Goal: Check status: Check status

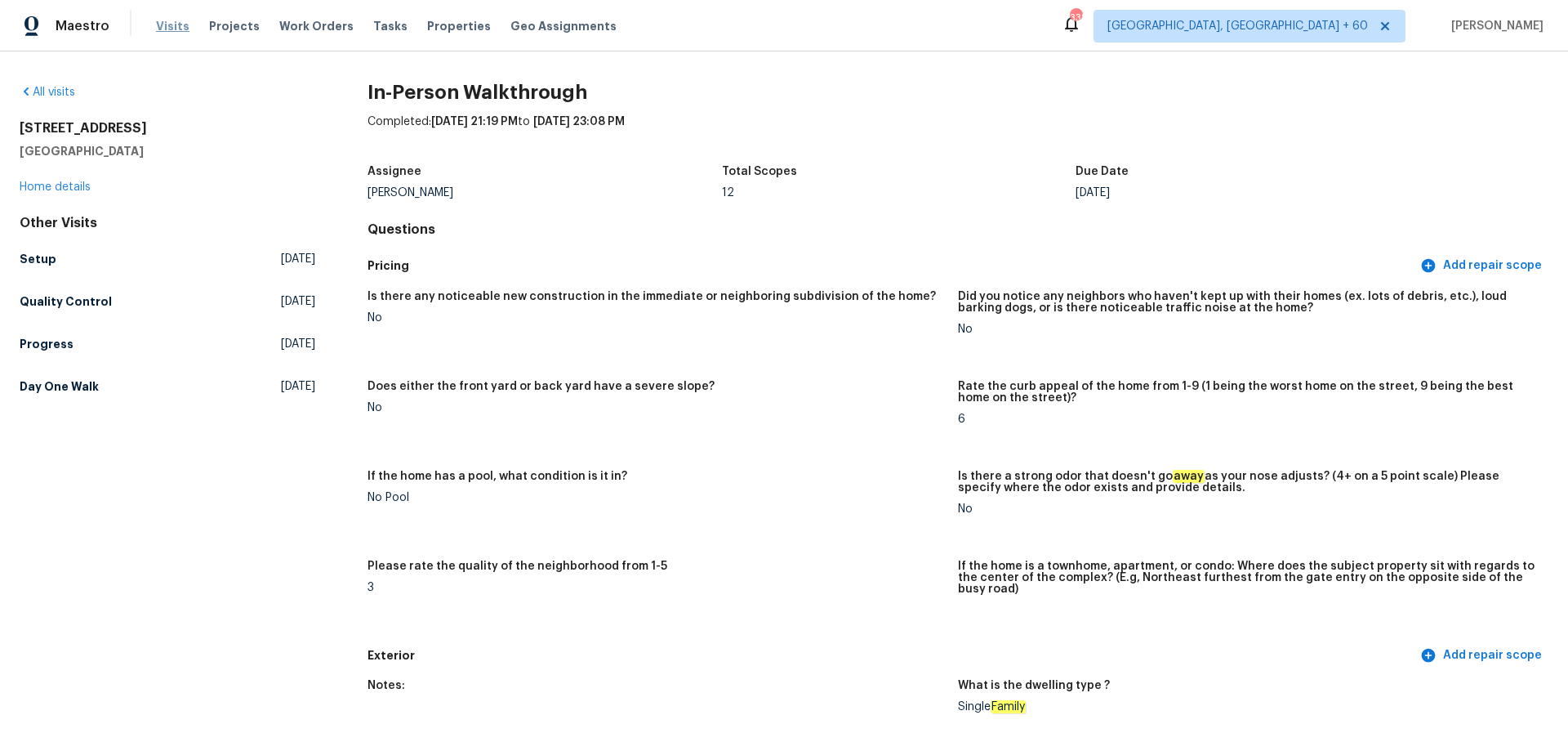
click at [168, 31] on span "Visits" at bounding box center [173, 27] width 33 height 17
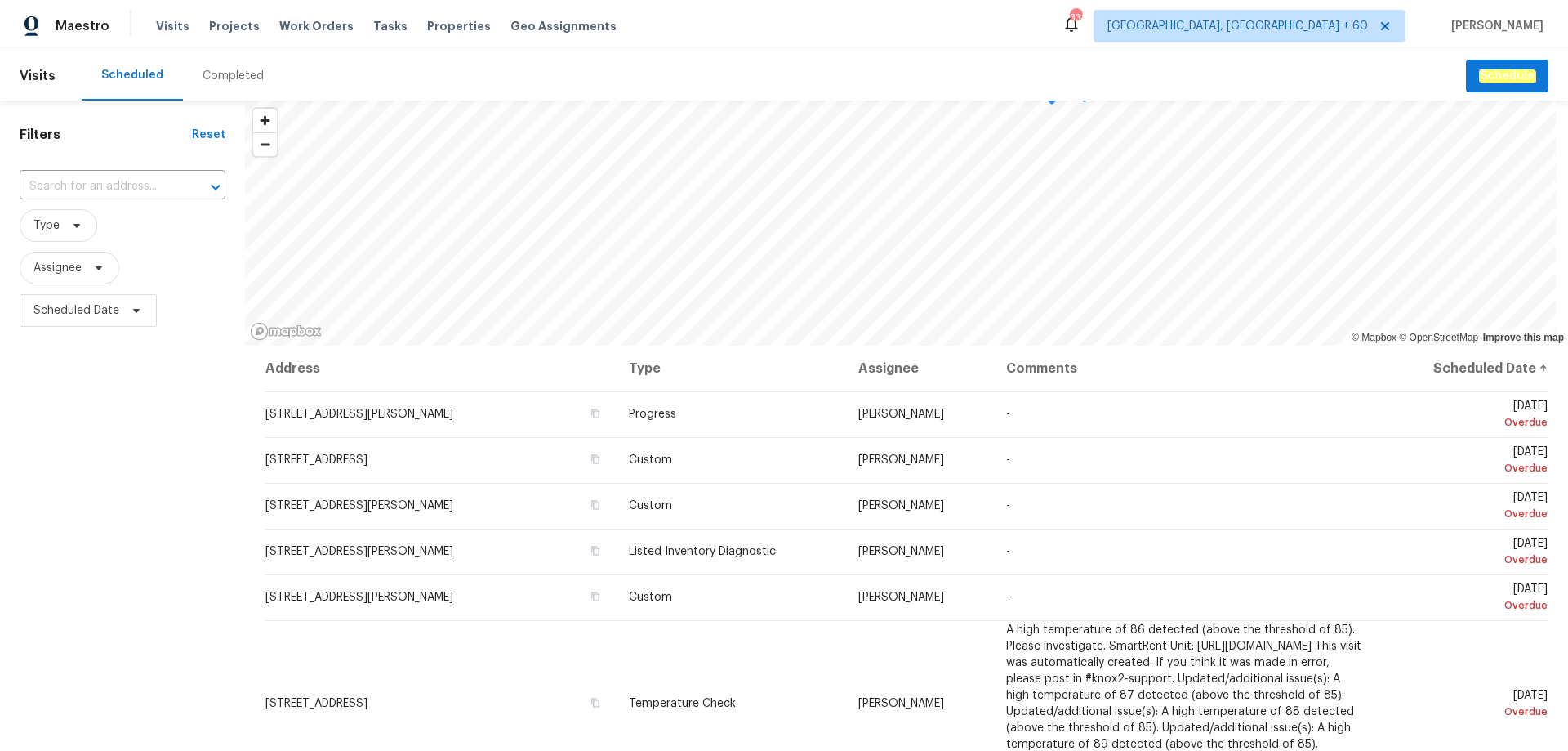
click at [235, 82] on div "Completed" at bounding box center [233, 76] width 61 height 17
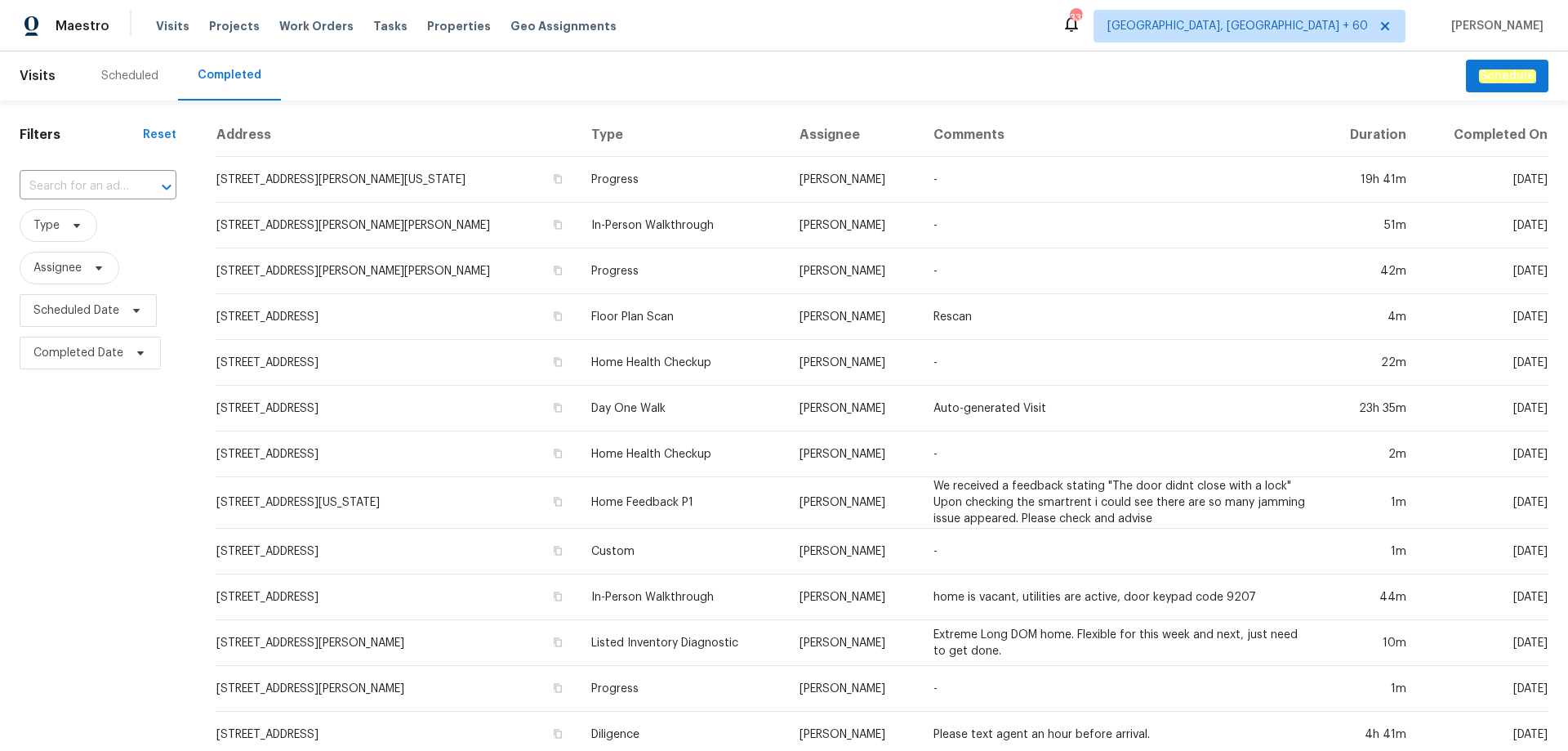
click at [62, 184] on input "text" at bounding box center [76, 186] width 111 height 25
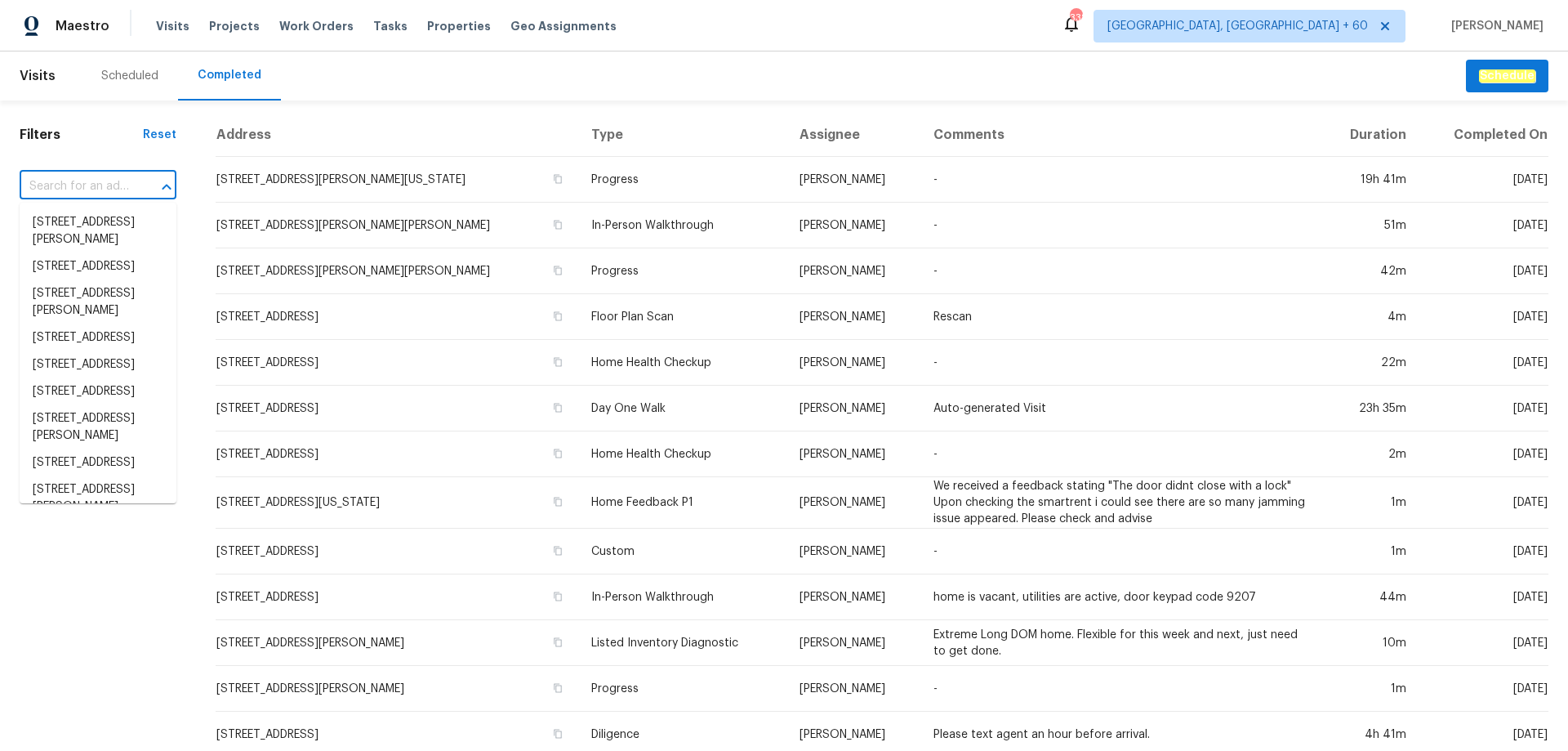
paste input "[STREET_ADDRESS]"
type input "[STREET_ADDRESS]"
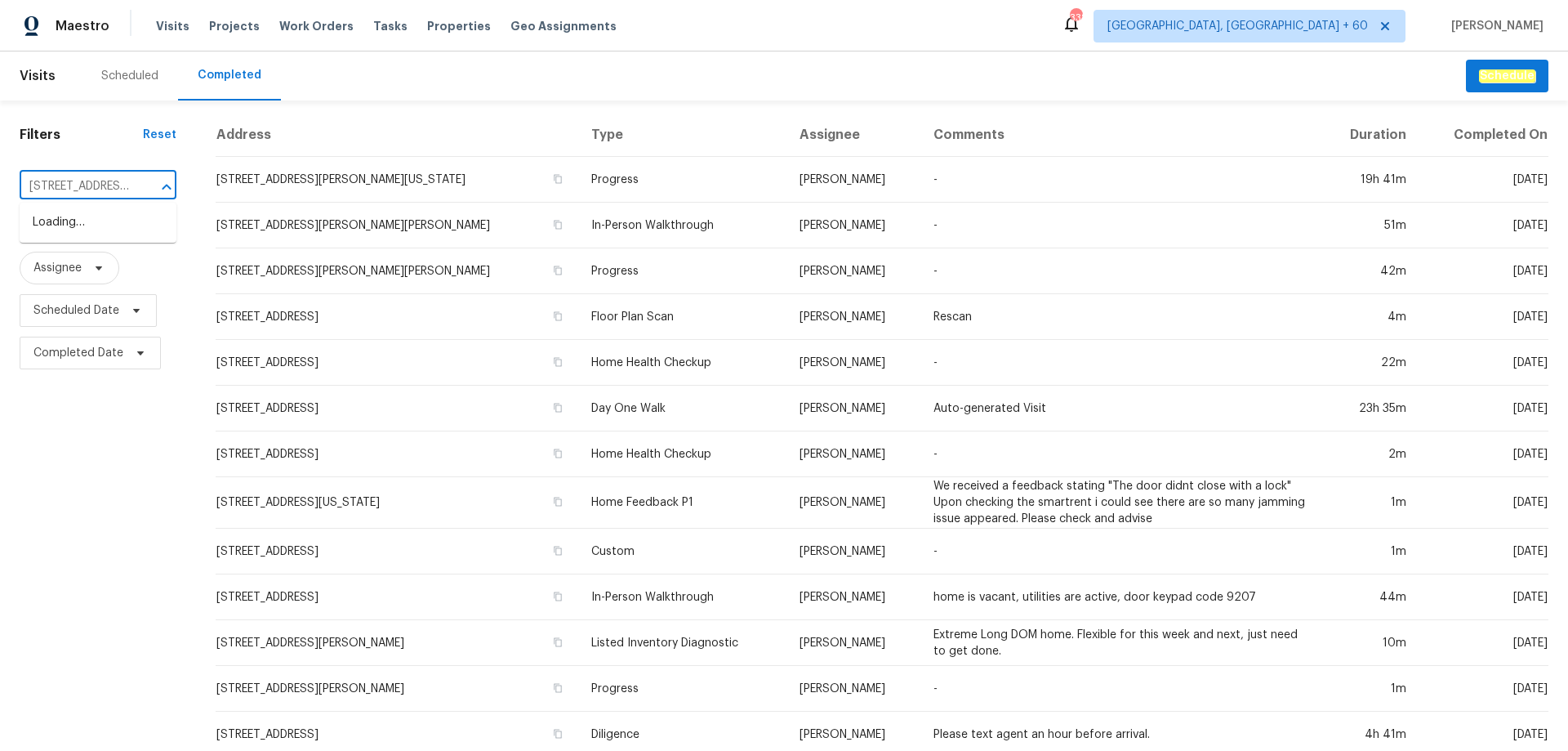
scroll to position [0, 66]
click at [71, 223] on li "[STREET_ADDRESS]" at bounding box center [98, 223] width 157 height 27
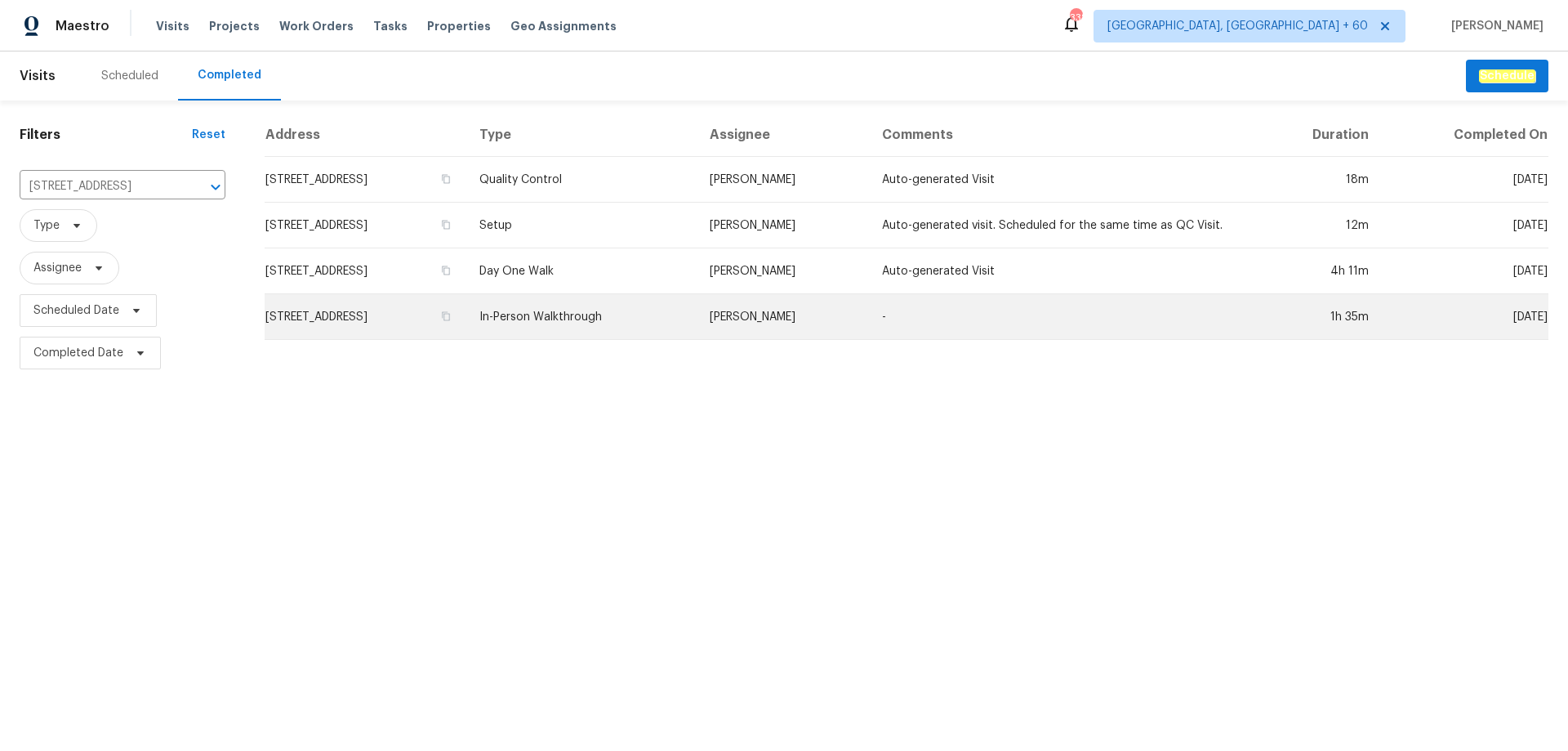
click at [590, 315] on td "In-Person Walkthrough" at bounding box center [581, 317] width 229 height 46
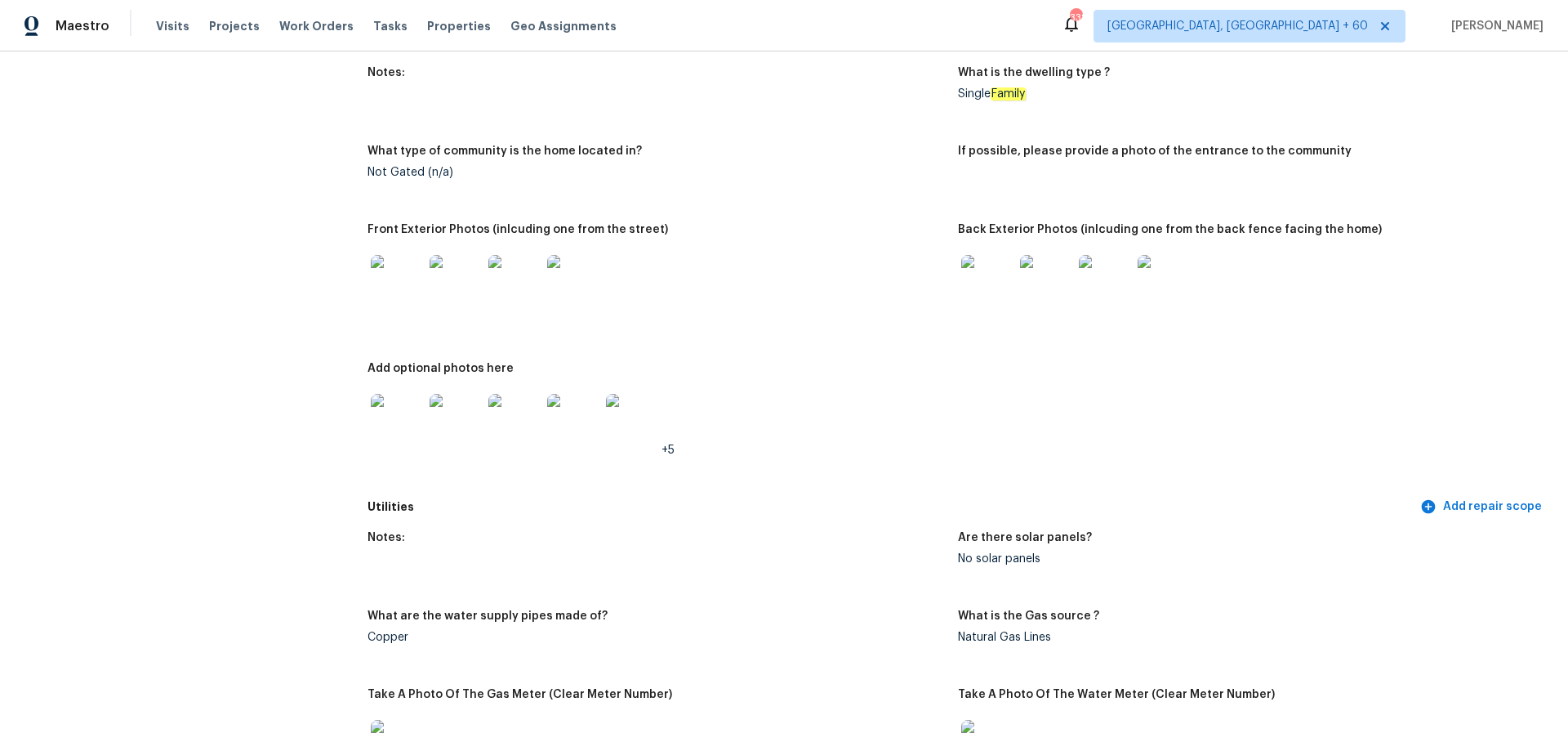
scroll to position [654, 0]
click at [983, 272] on img at bounding box center [987, 279] width 52 height 52
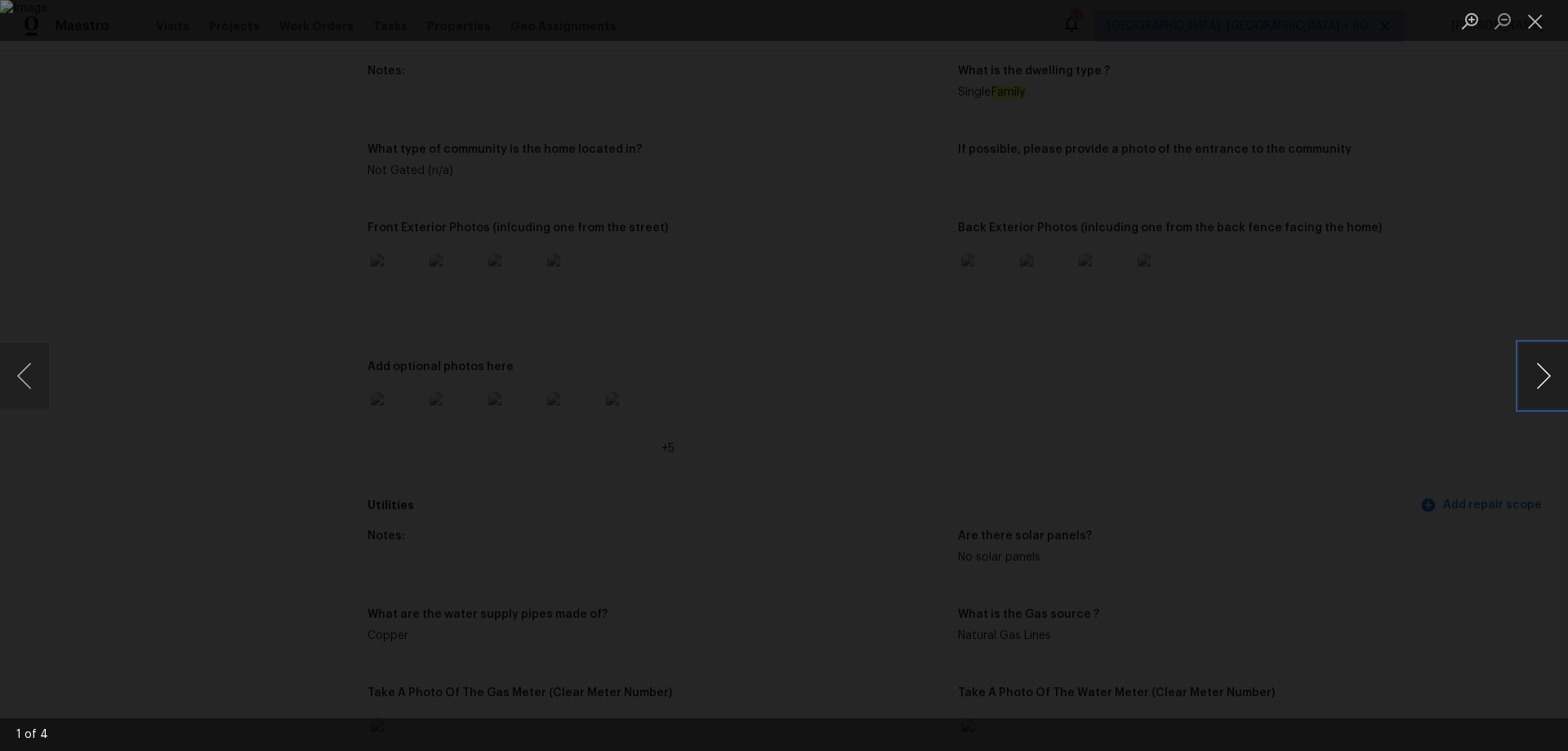
click at [1524, 372] on button "Next image" at bounding box center [1543, 376] width 49 height 66
click at [1534, 32] on button "Close lightbox" at bounding box center [1535, 21] width 32 height 28
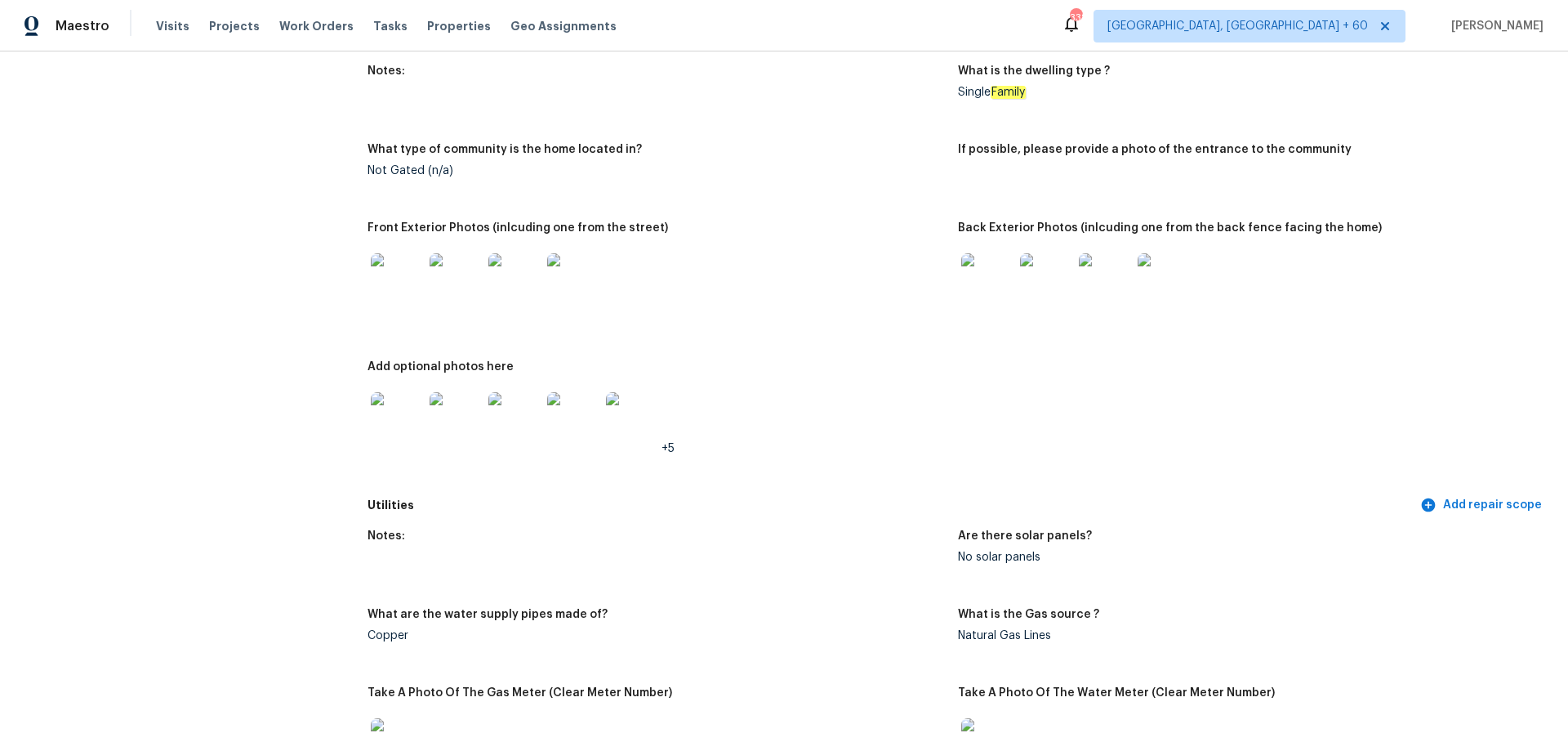
click at [402, 271] on img at bounding box center [396, 279] width 52 height 52
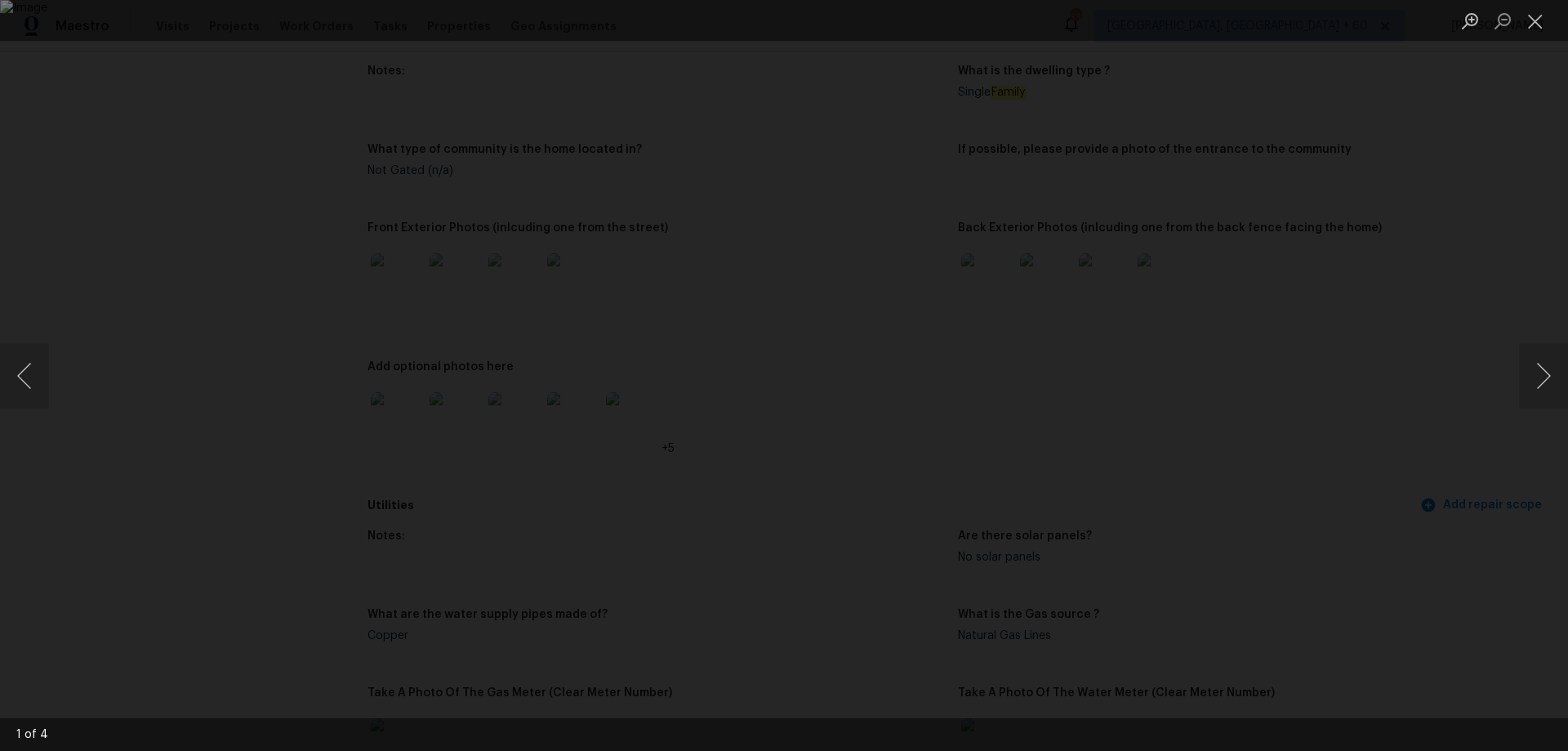
click at [1518, 375] on div "Lightbox" at bounding box center [784, 376] width 1568 height 751
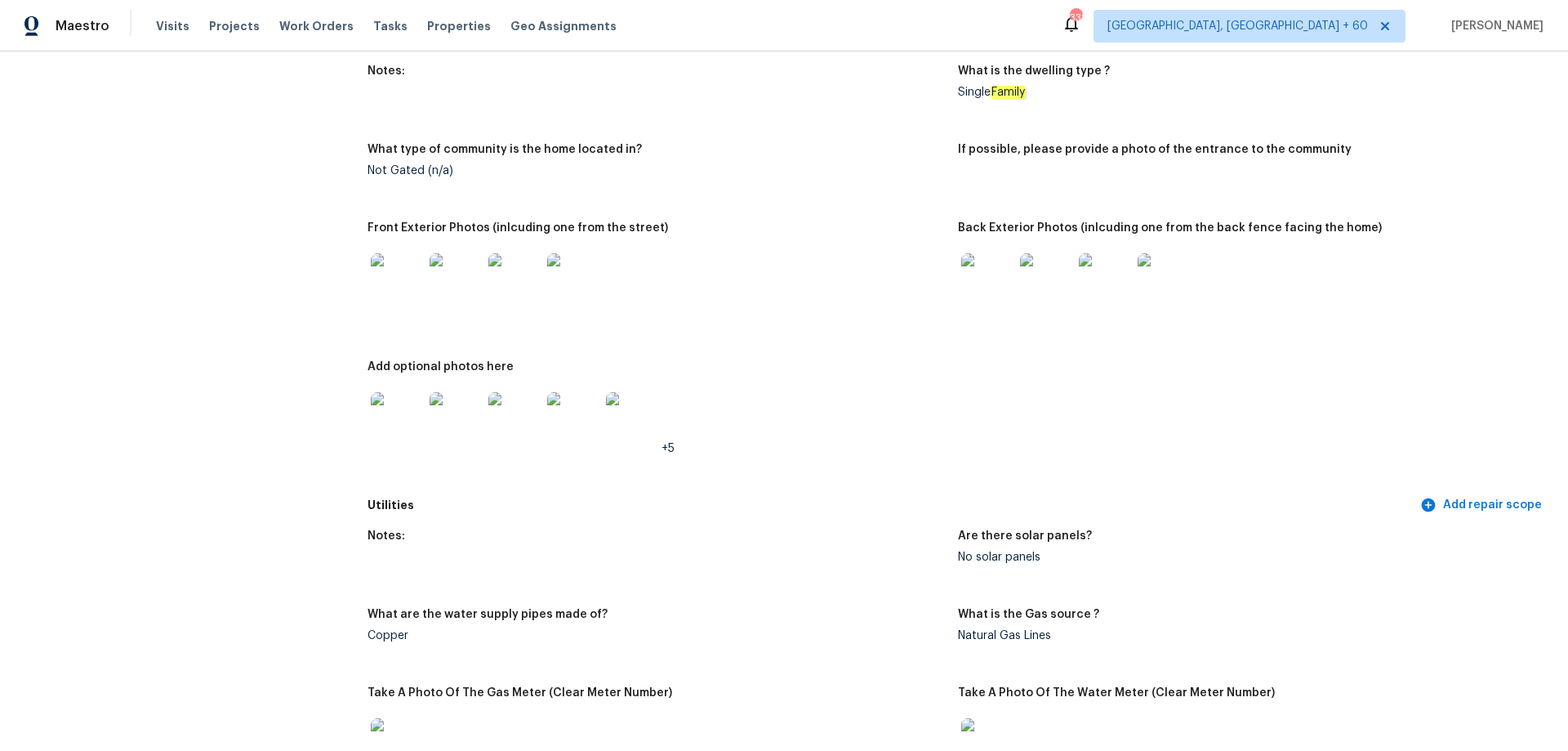
click at [559, 260] on img at bounding box center [573, 279] width 52 height 52
click at [990, 261] on img at bounding box center [987, 279] width 52 height 52
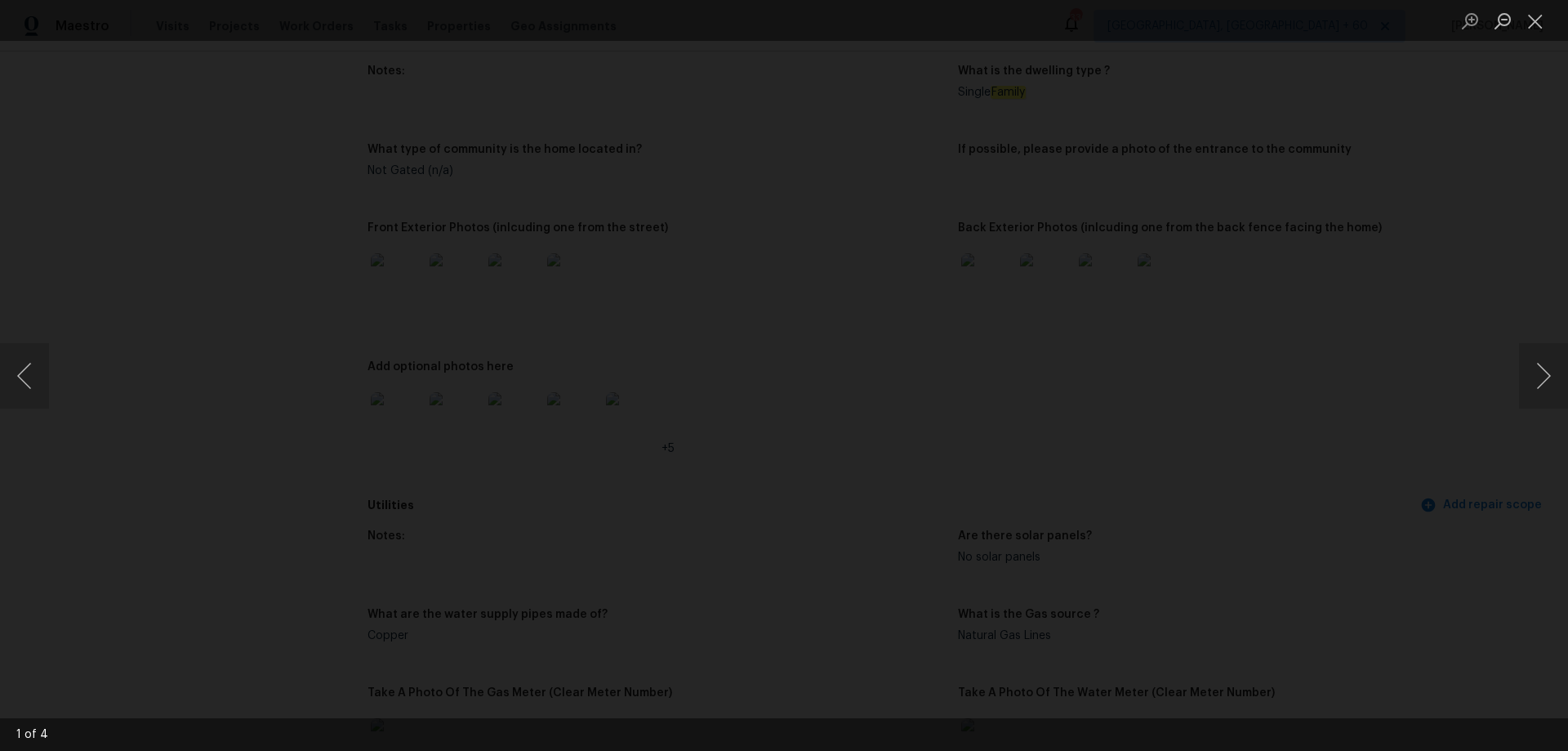
click at [1284, 375] on img "Lightbox" at bounding box center [1175, 354] width 12709 height 6084
click at [1533, 30] on button "Close lightbox" at bounding box center [1535, 21] width 32 height 28
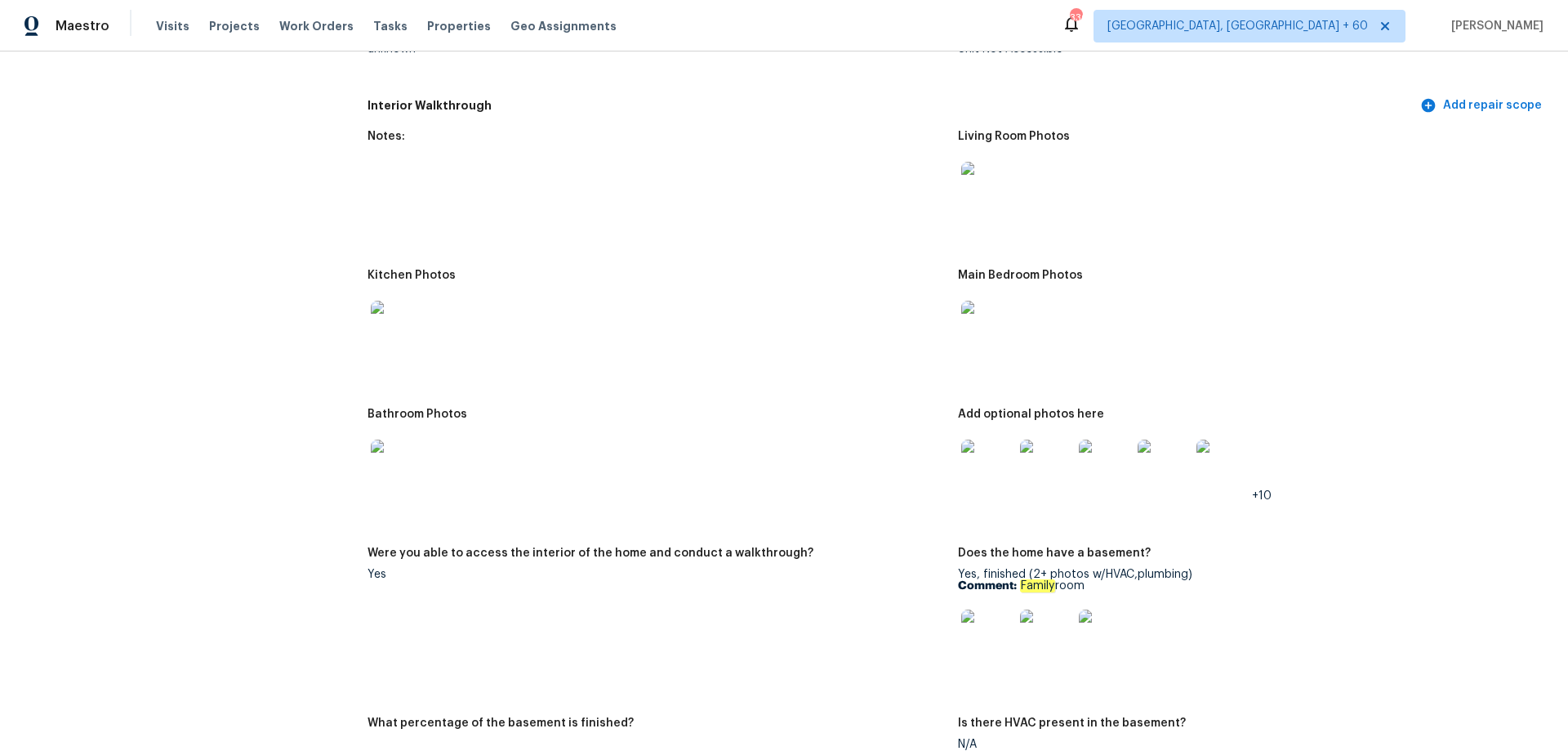
scroll to position [1797, 0]
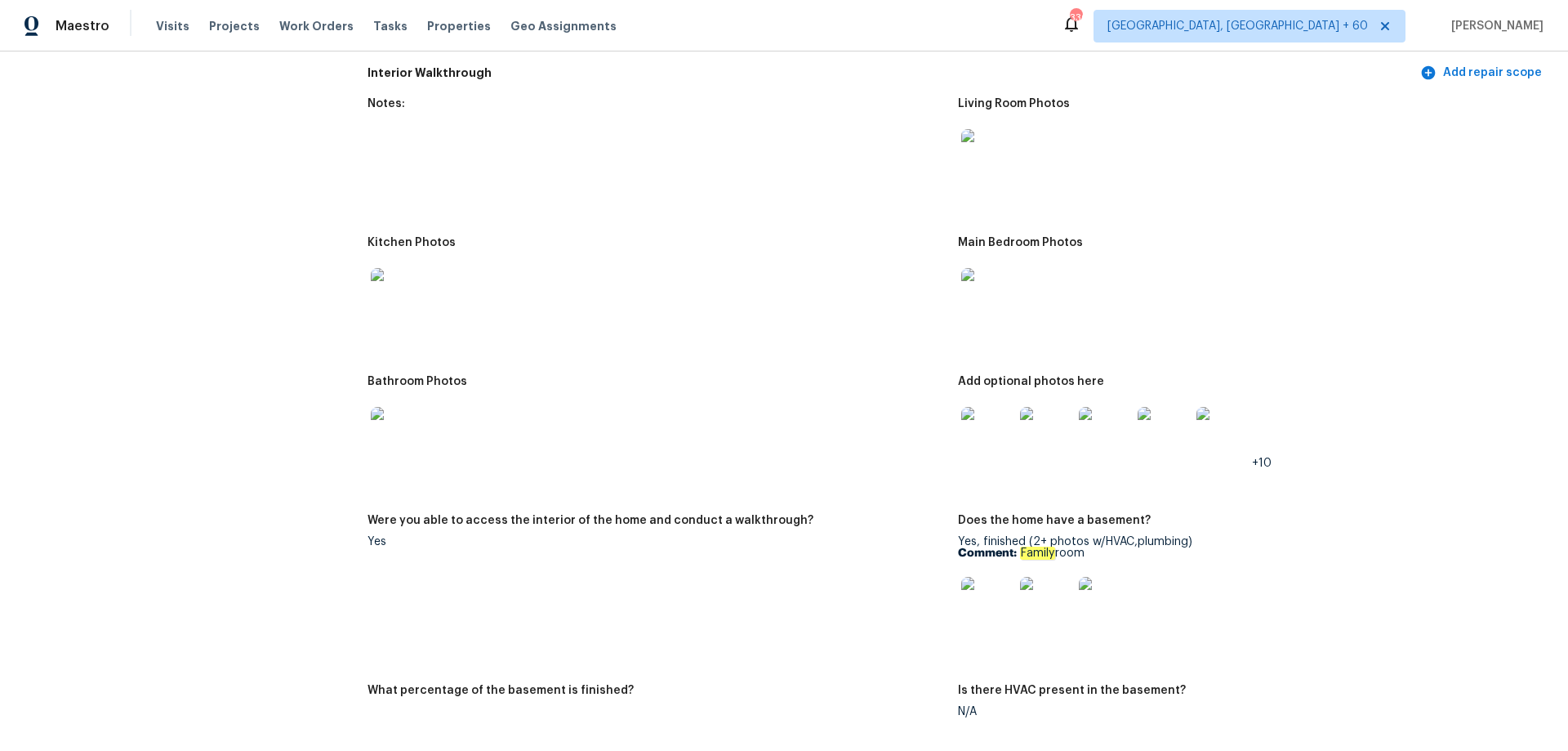
click at [981, 129] on img at bounding box center [987, 155] width 52 height 52
